Goal: Task Accomplishment & Management: Manage account settings

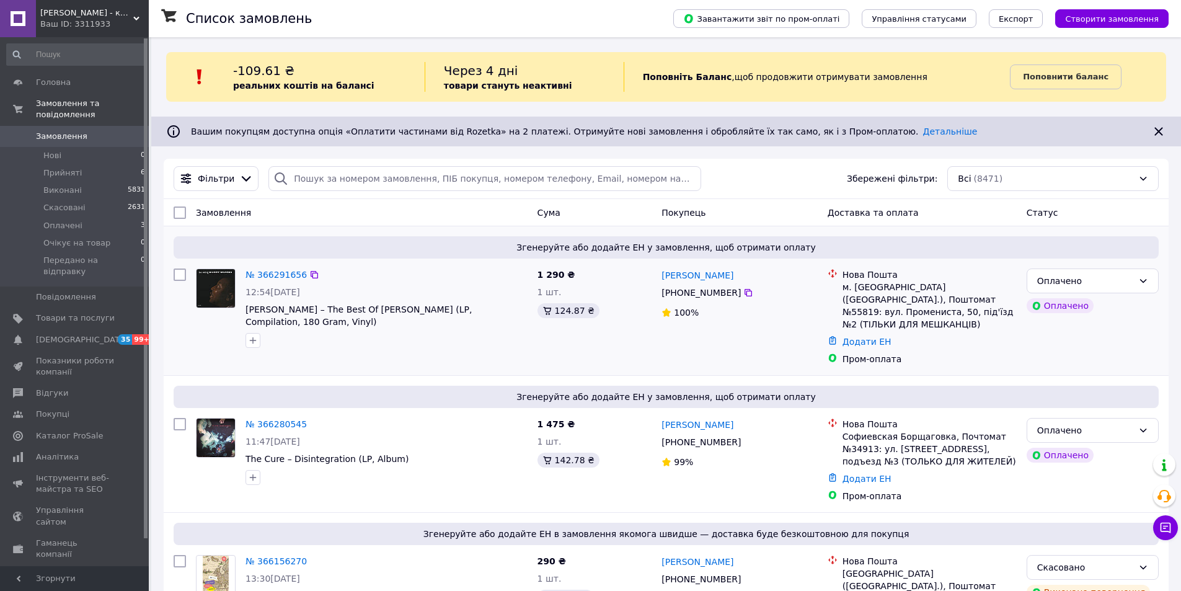
click at [223, 288] on img at bounding box center [216, 288] width 38 height 38
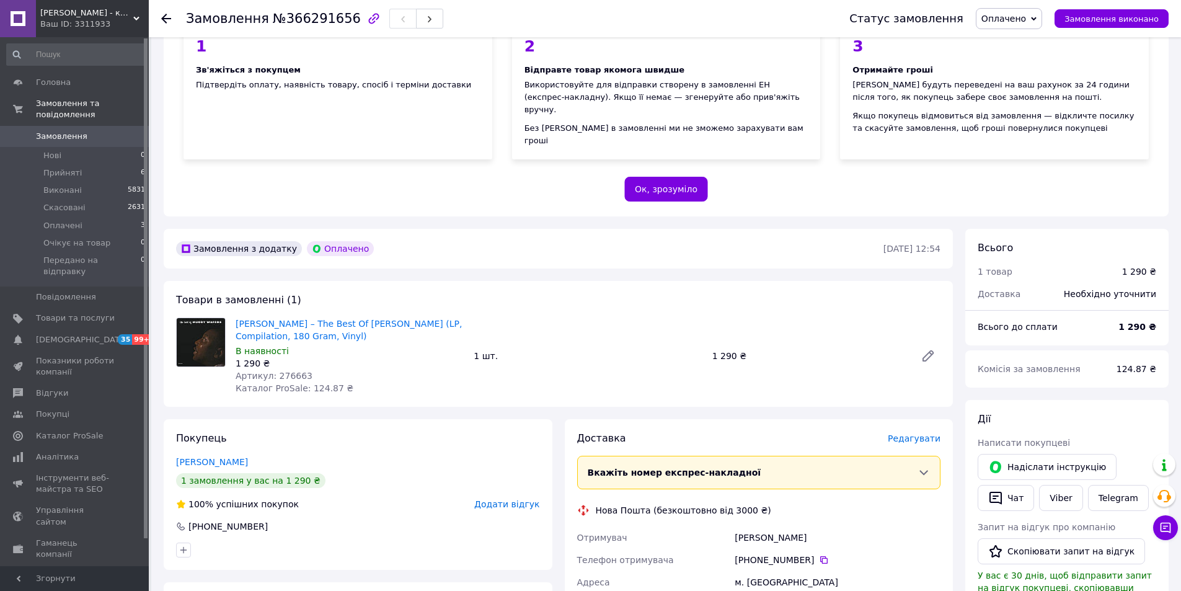
scroll to position [372, 0]
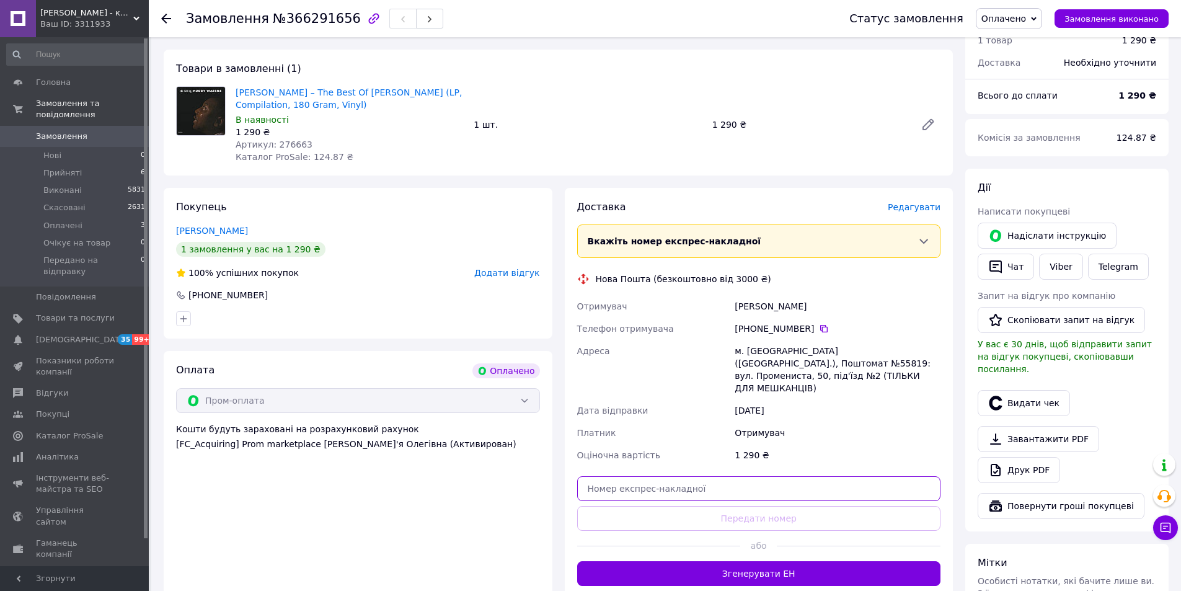
click at [858, 476] on input "text" at bounding box center [759, 488] width 364 height 25
paste input "20451269118387"
type input "20451269118387"
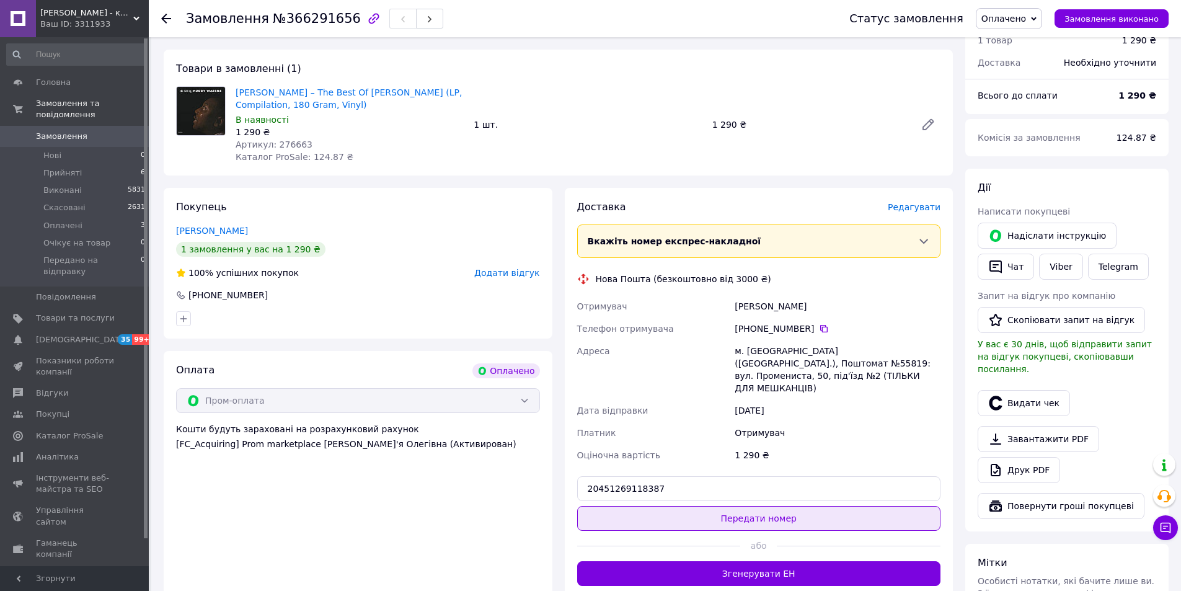
click at [760, 506] on button "Передати номер" at bounding box center [759, 518] width 364 height 25
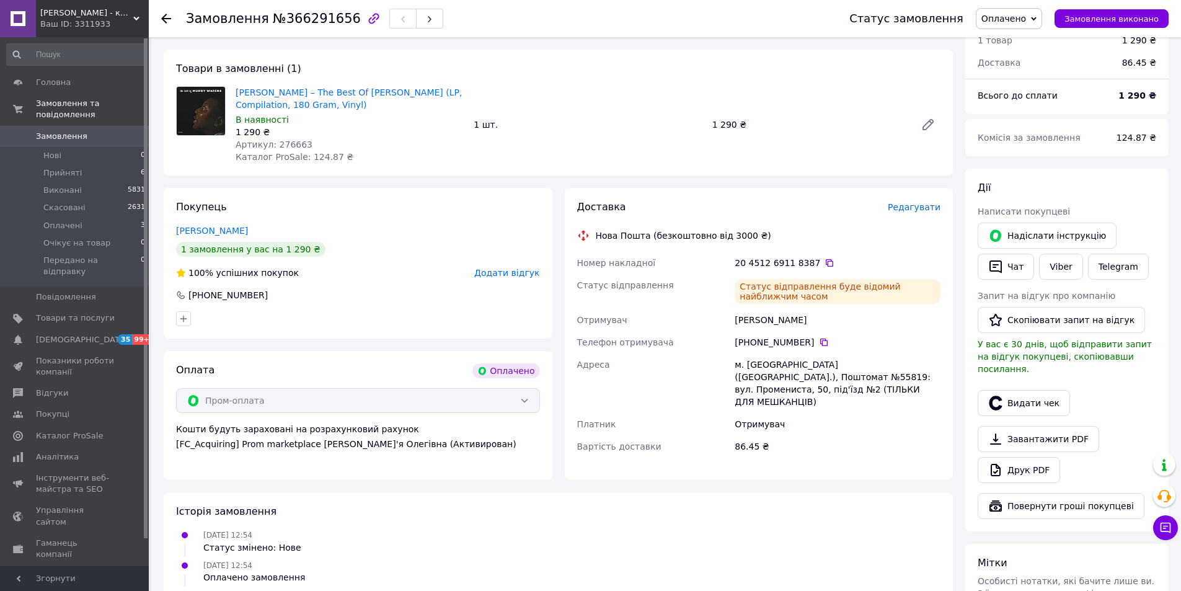
click at [171, 16] on icon at bounding box center [166, 19] width 10 height 10
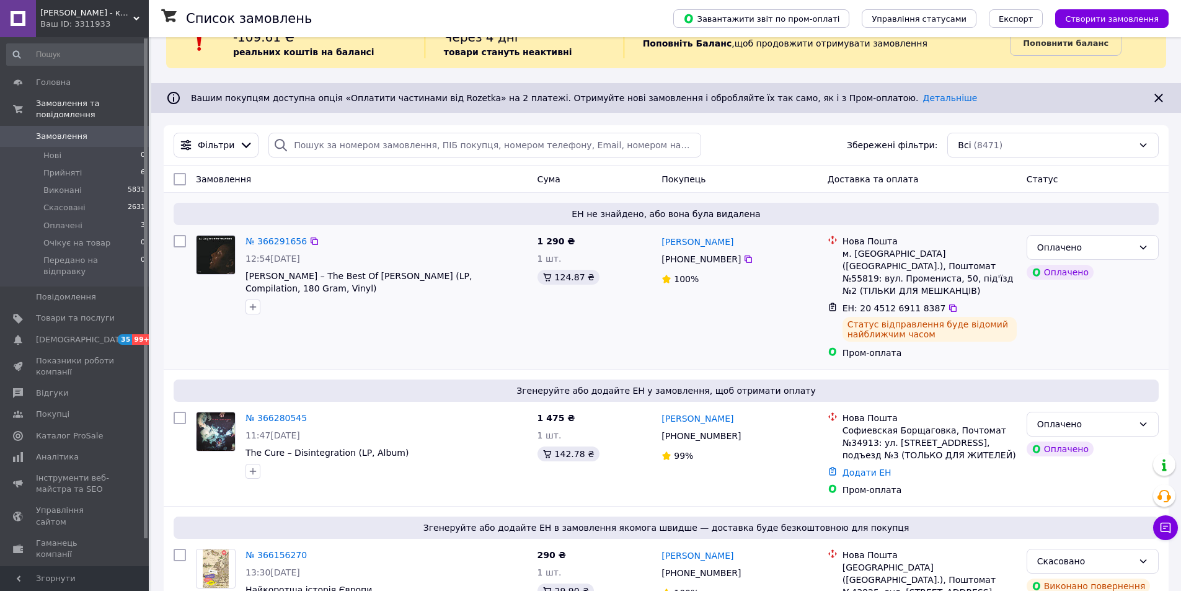
scroll to position [124, 0]
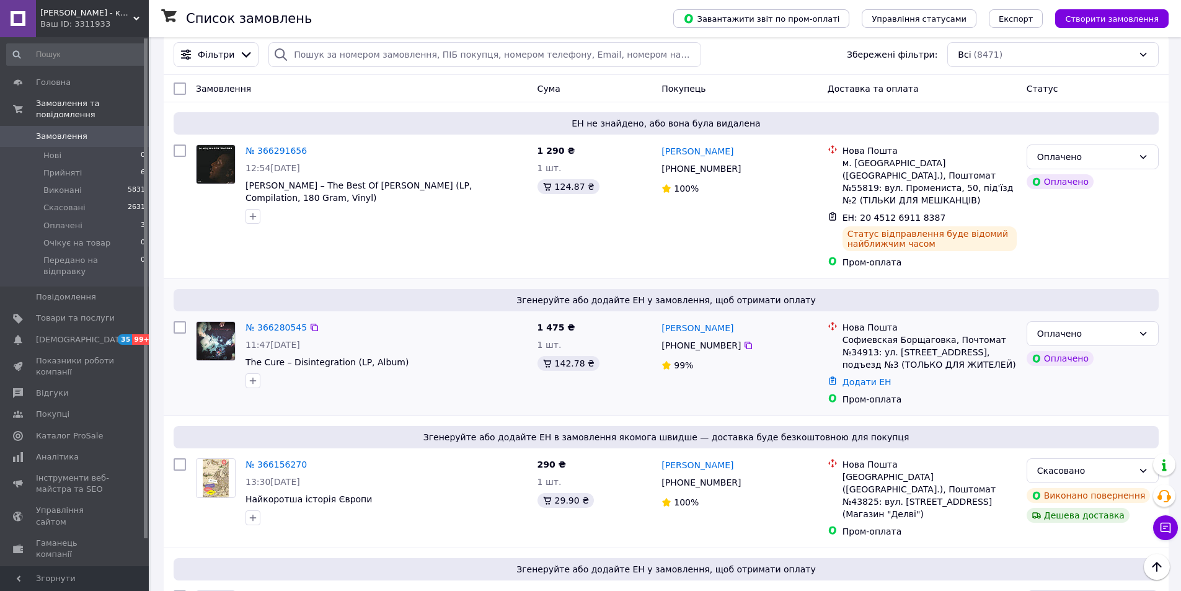
click at [222, 337] on img at bounding box center [216, 341] width 38 height 38
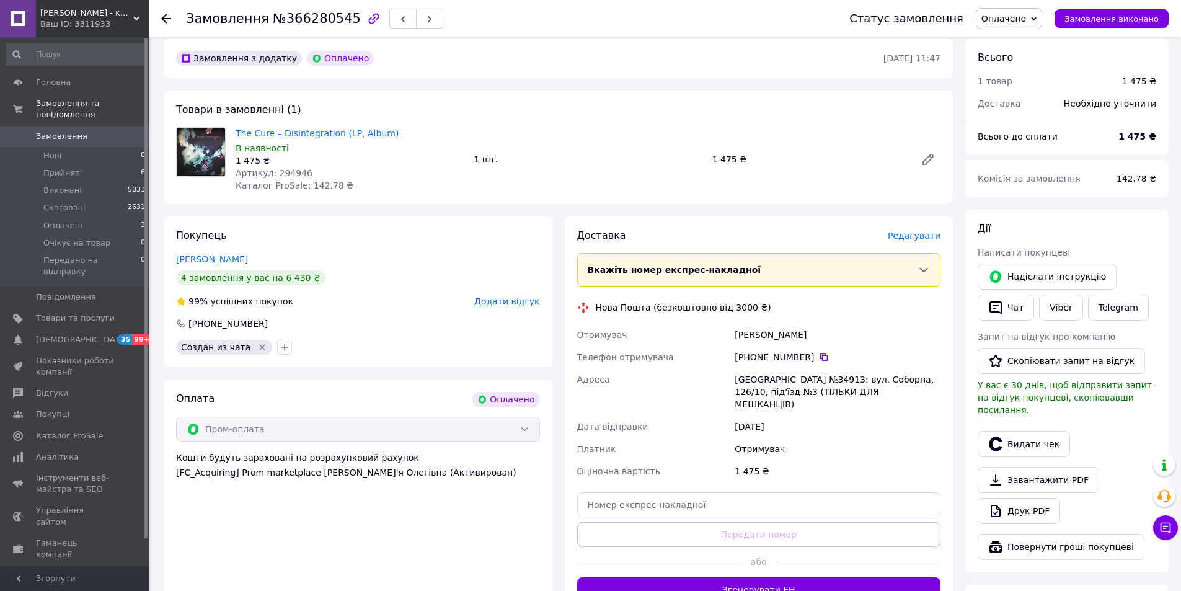
scroll to position [333, 0]
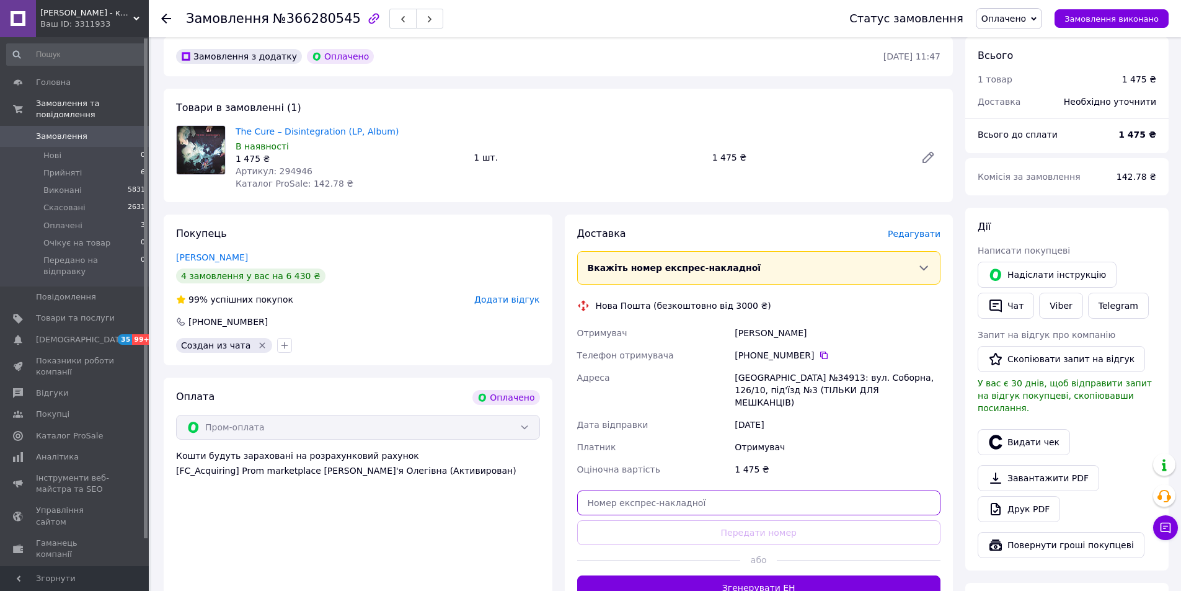
click at [823, 496] on input "text" at bounding box center [759, 502] width 364 height 25
paste input "20451269013616"
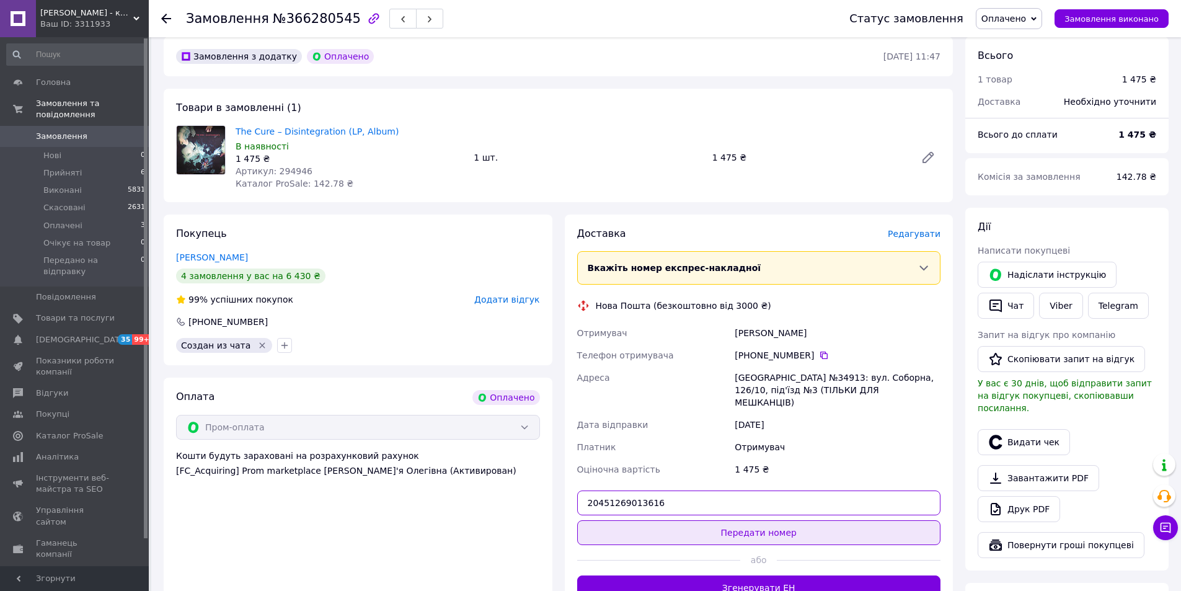
type input "20451269013616"
click at [828, 521] on button "Передати номер" at bounding box center [759, 532] width 364 height 25
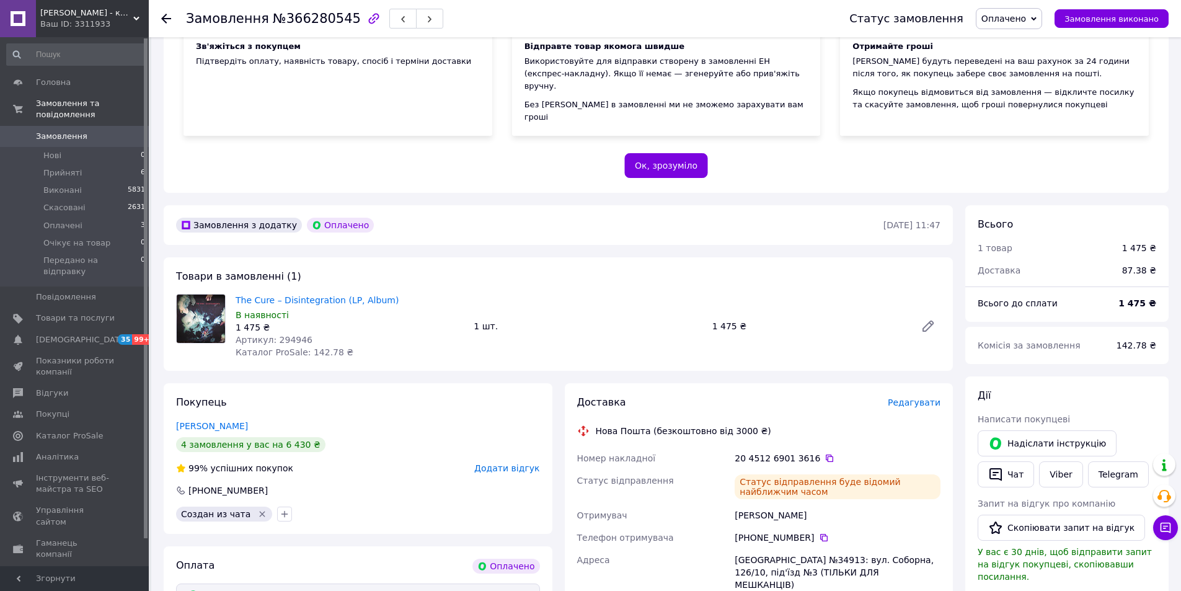
scroll to position [0, 0]
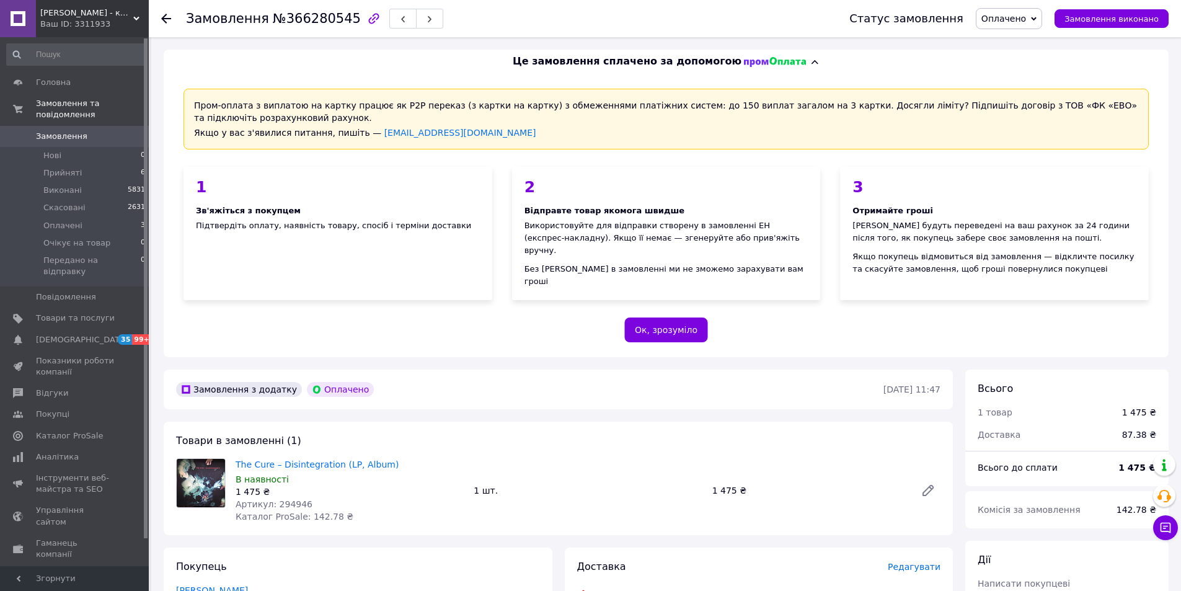
click at [166, 17] on icon at bounding box center [166, 19] width 10 height 10
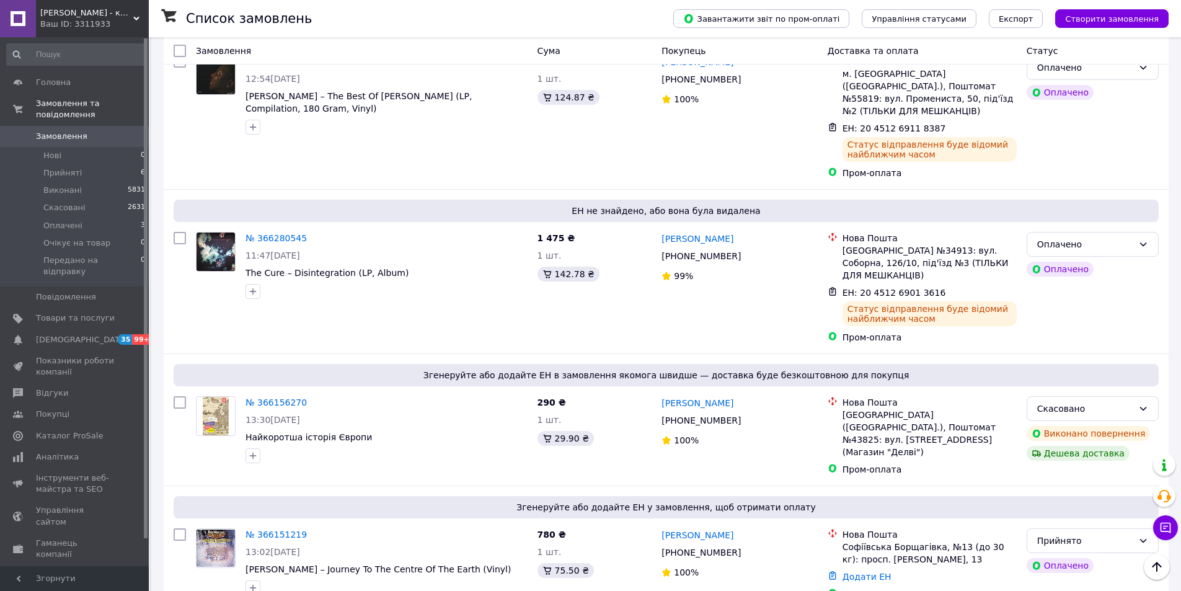
scroll to position [186, 0]
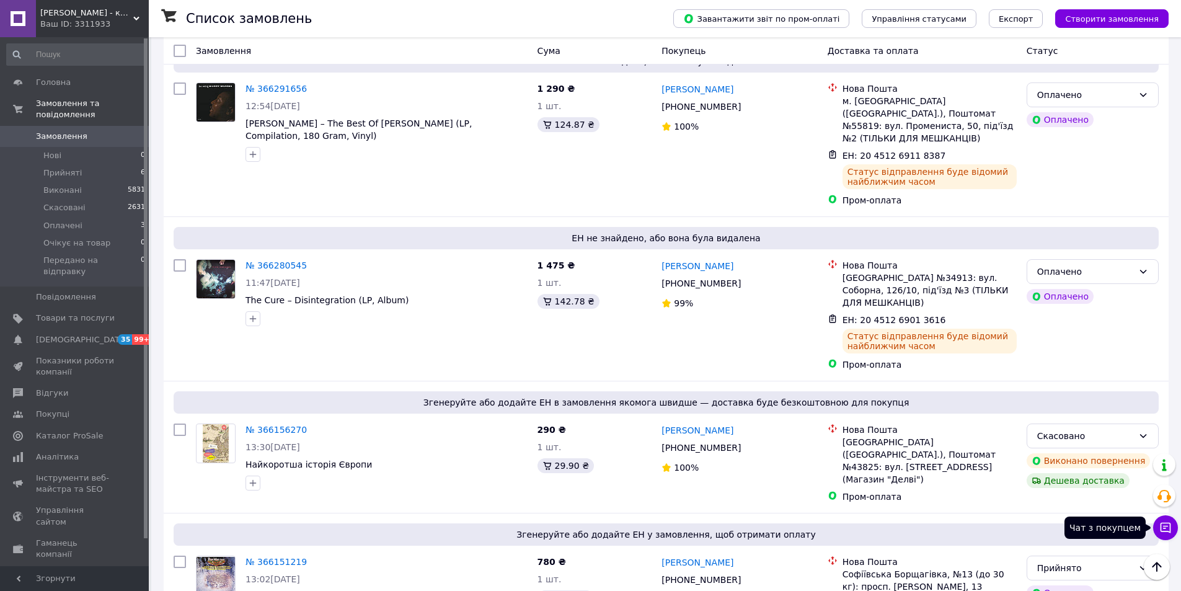
click at [1155, 530] on button "Чат з покупцем" at bounding box center [1165, 527] width 25 height 25
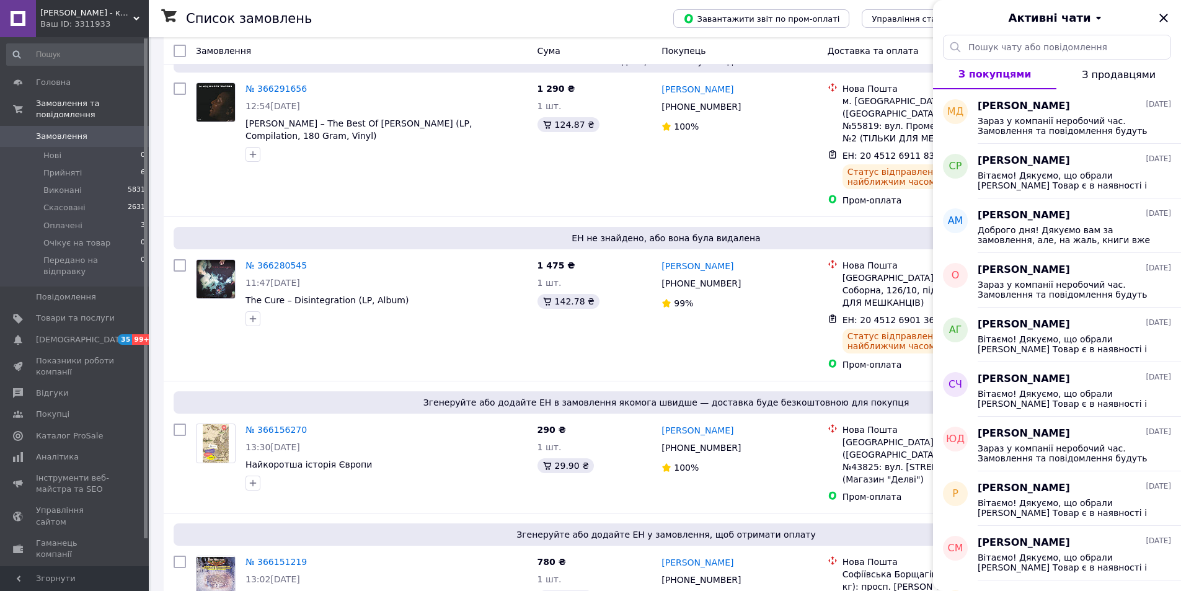
click at [1155, 16] on div "Активні чати" at bounding box center [1057, 17] width 248 height 35
click at [1165, 16] on icon "Закрити" at bounding box center [1163, 18] width 15 height 15
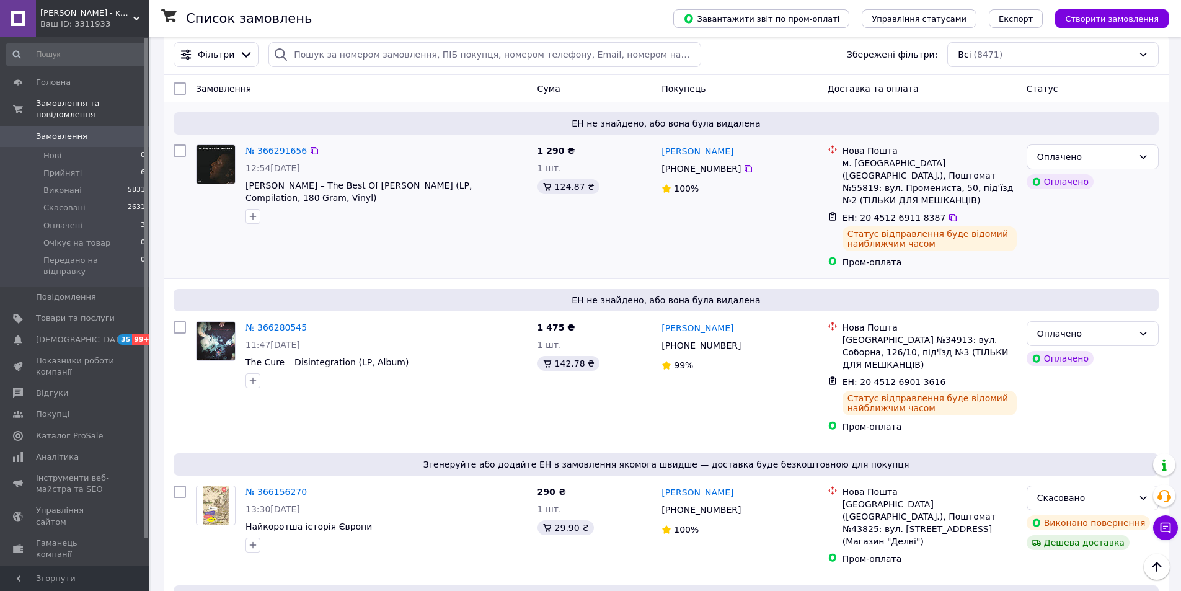
scroll to position [0, 0]
